Goal: Information Seeking & Learning: Find specific fact

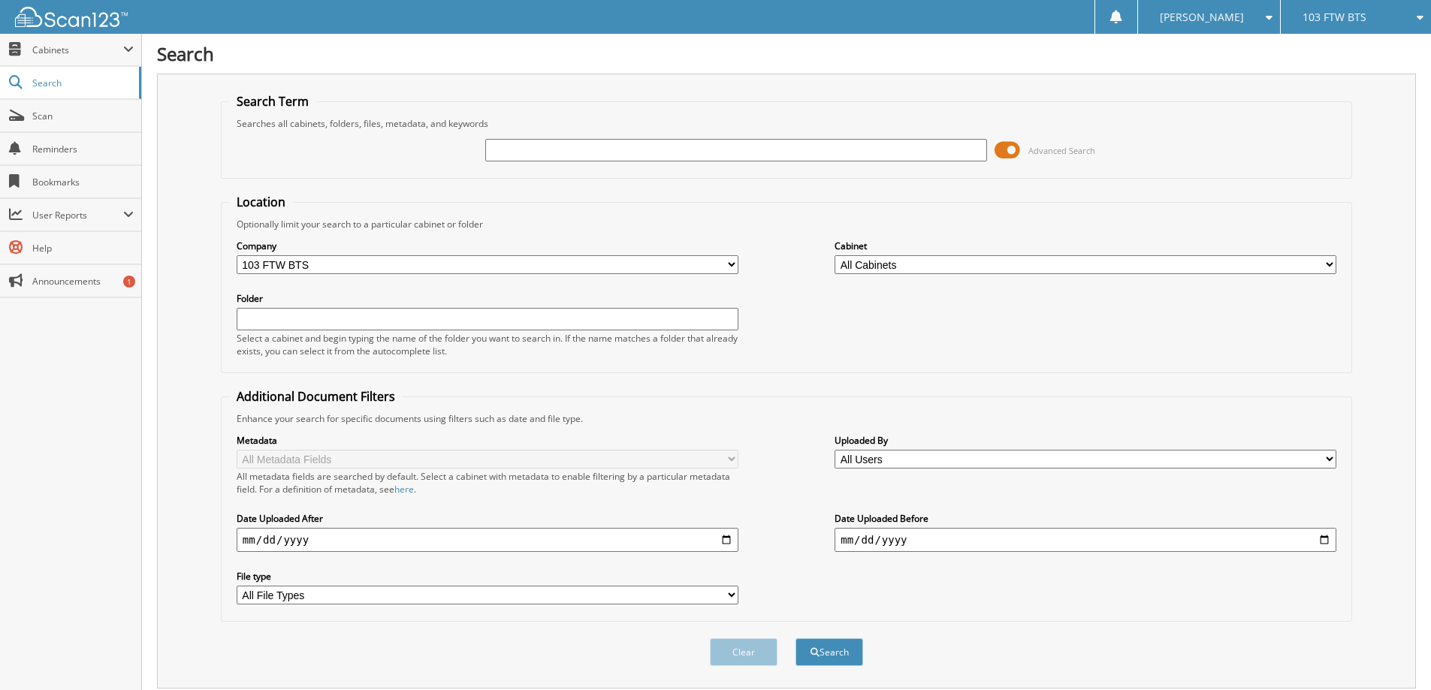
click at [541, 143] on input "text" at bounding box center [736, 150] width 502 height 23
type input "RA103022373"
click at [796, 639] on button "Search" at bounding box center [830, 653] width 68 height 28
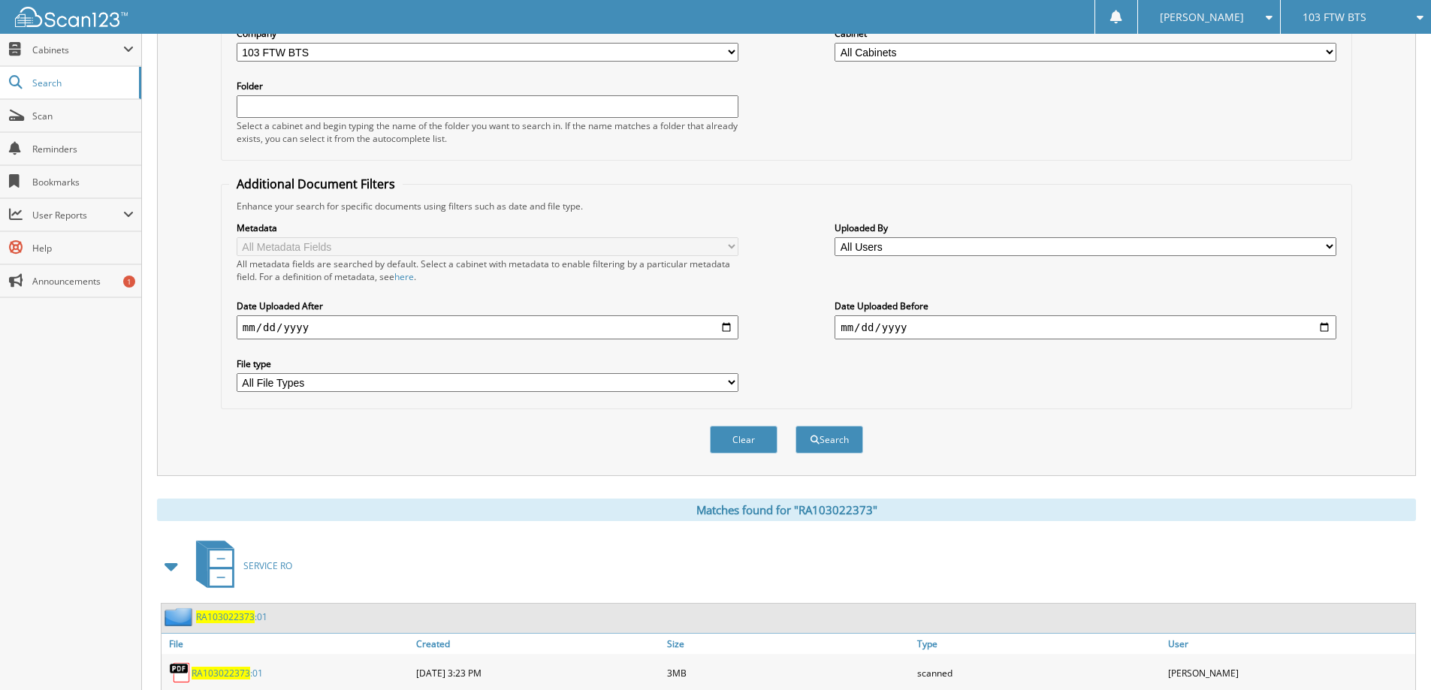
scroll to position [294, 0]
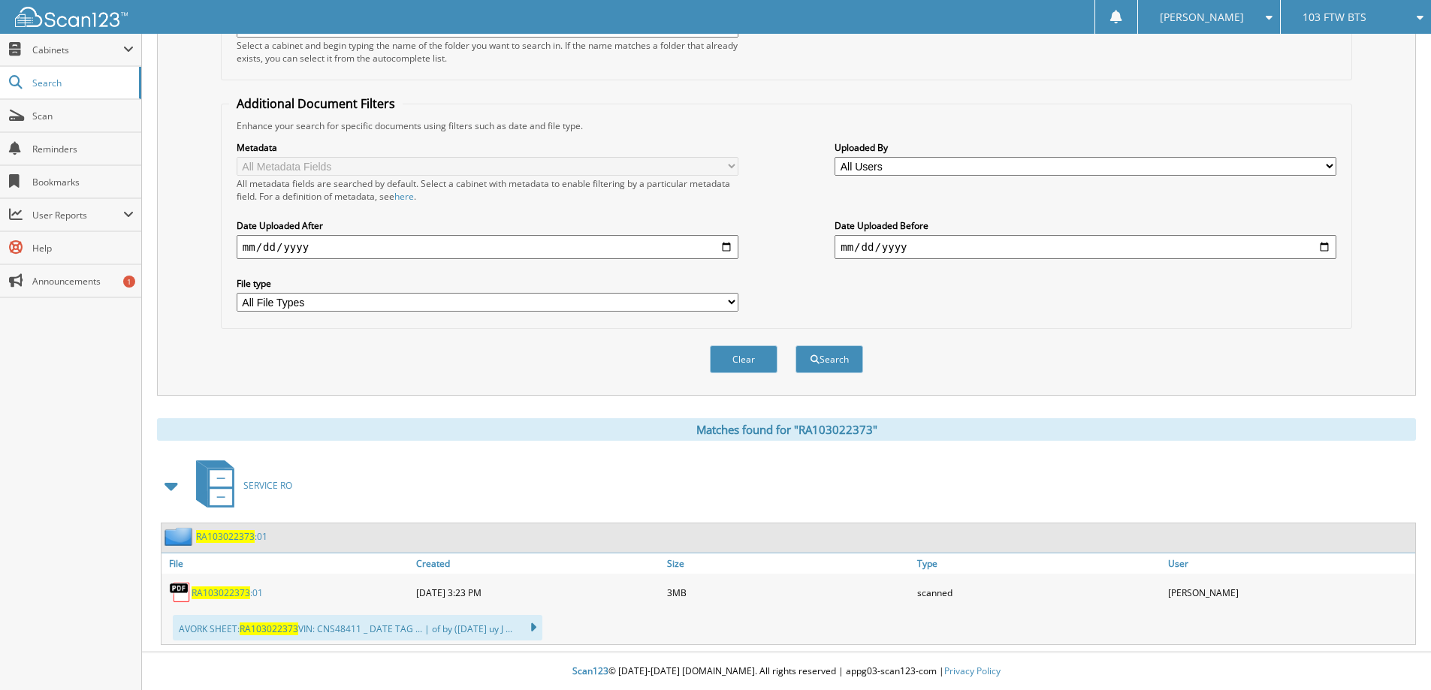
click at [219, 598] on span "RA103022373" at bounding box center [221, 593] width 59 height 13
